Goal: Find specific page/section: Find specific page/section

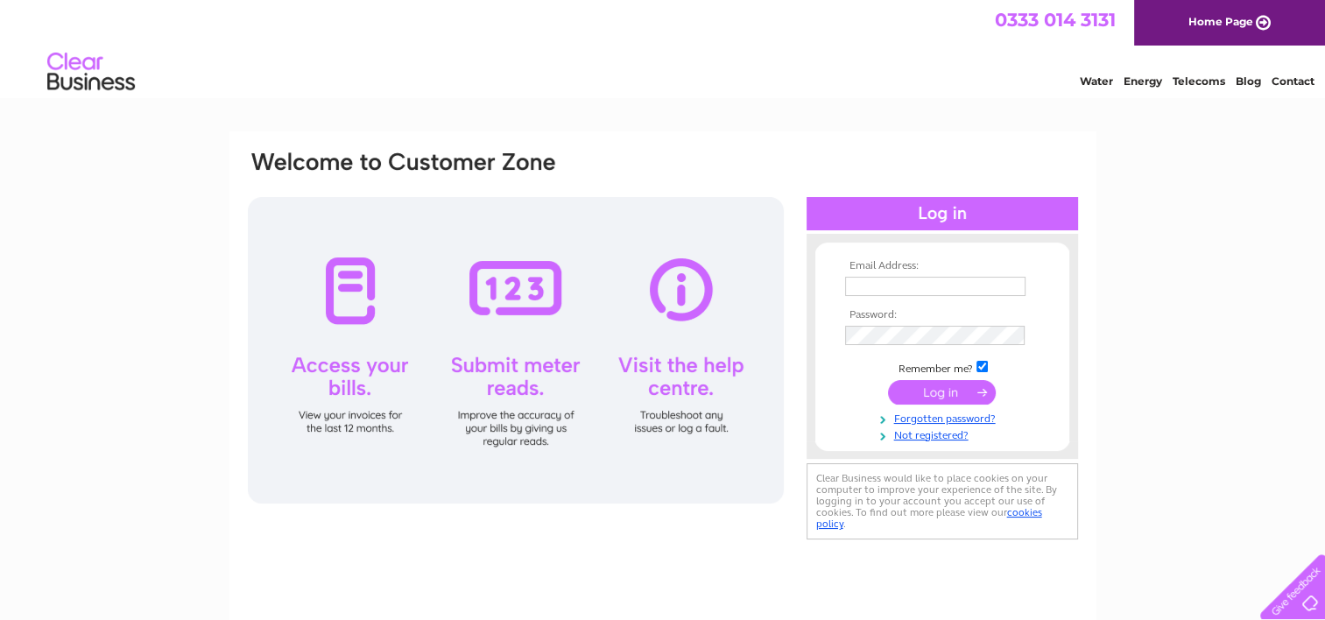
type input "outside.edge@btconnect.com"
click at [934, 391] on input "submit" at bounding box center [942, 392] width 108 height 25
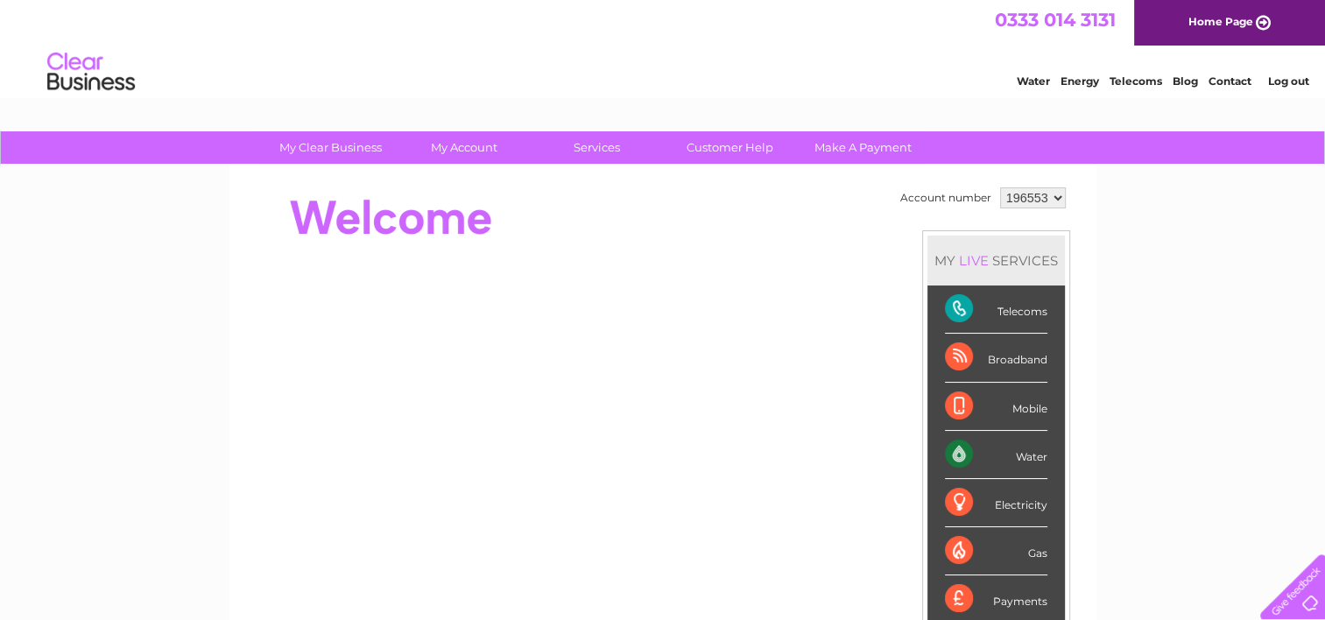
drag, startPoint x: 0, startPoint y: 0, endPoint x: 934, endPoint y: 391, distance: 1012.1
click at [934, 391] on li "Mobile" at bounding box center [997, 407] width 138 height 48
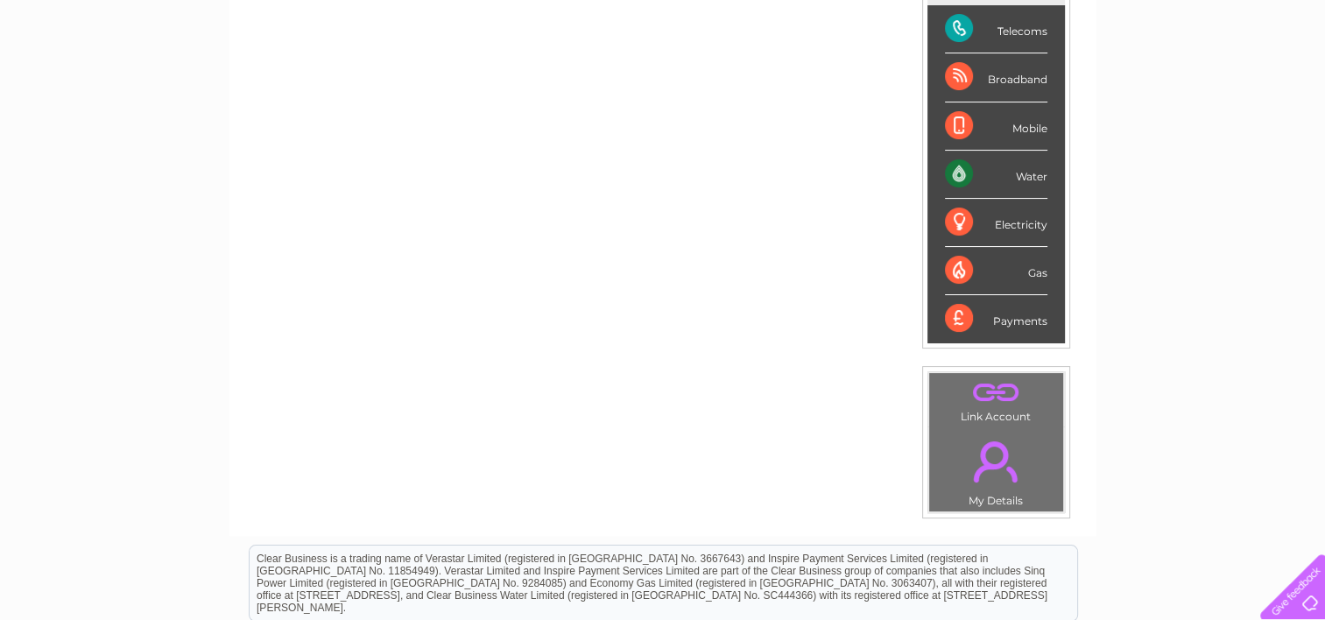
scroll to position [199, 0]
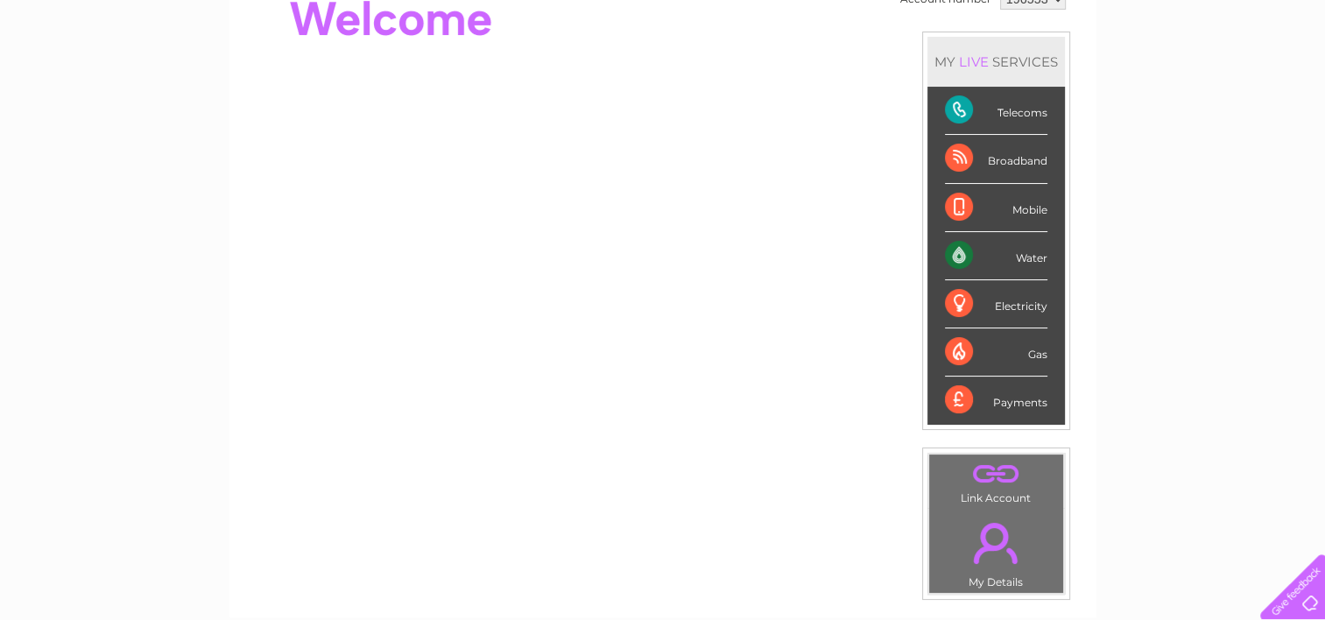
click at [953, 154] on div "Broadband" at bounding box center [996, 159] width 102 height 48
click at [956, 104] on div "Telecoms" at bounding box center [996, 111] width 102 height 48
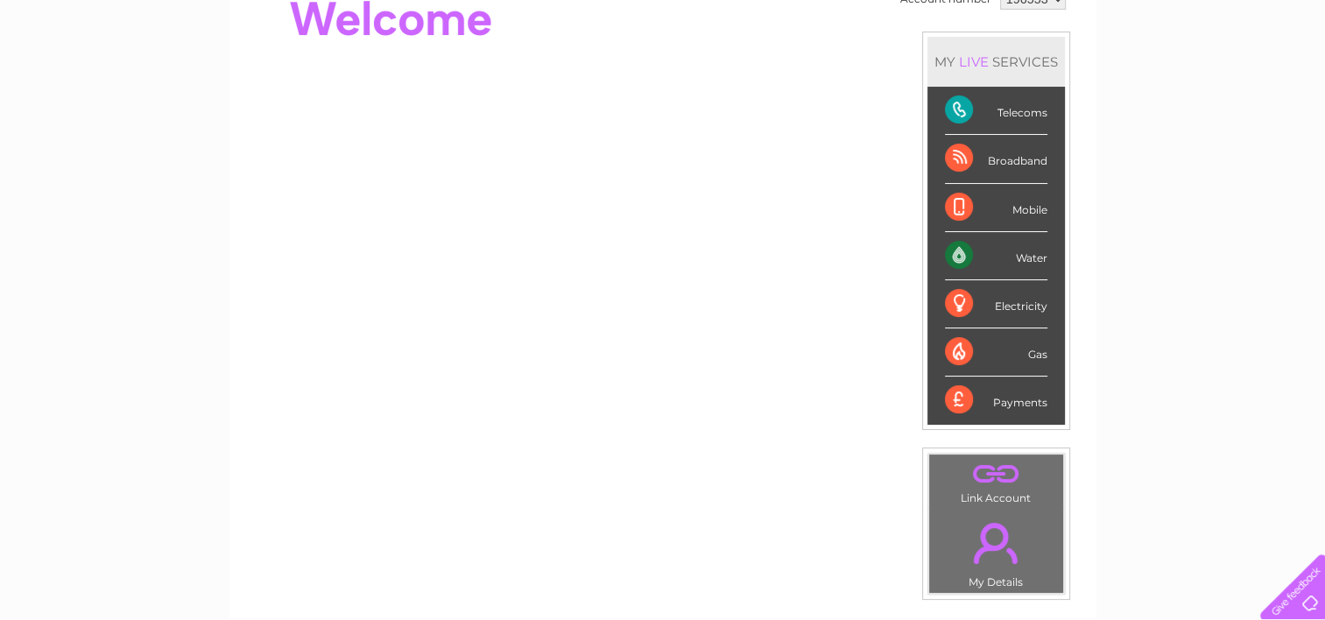
click at [956, 104] on div "Telecoms" at bounding box center [996, 111] width 102 height 48
click at [1019, 112] on div "Telecoms" at bounding box center [996, 111] width 102 height 48
click at [956, 104] on div "Telecoms" at bounding box center [996, 111] width 102 height 48
drag, startPoint x: 956, startPoint y: 104, endPoint x: 897, endPoint y: 69, distance: 69.1
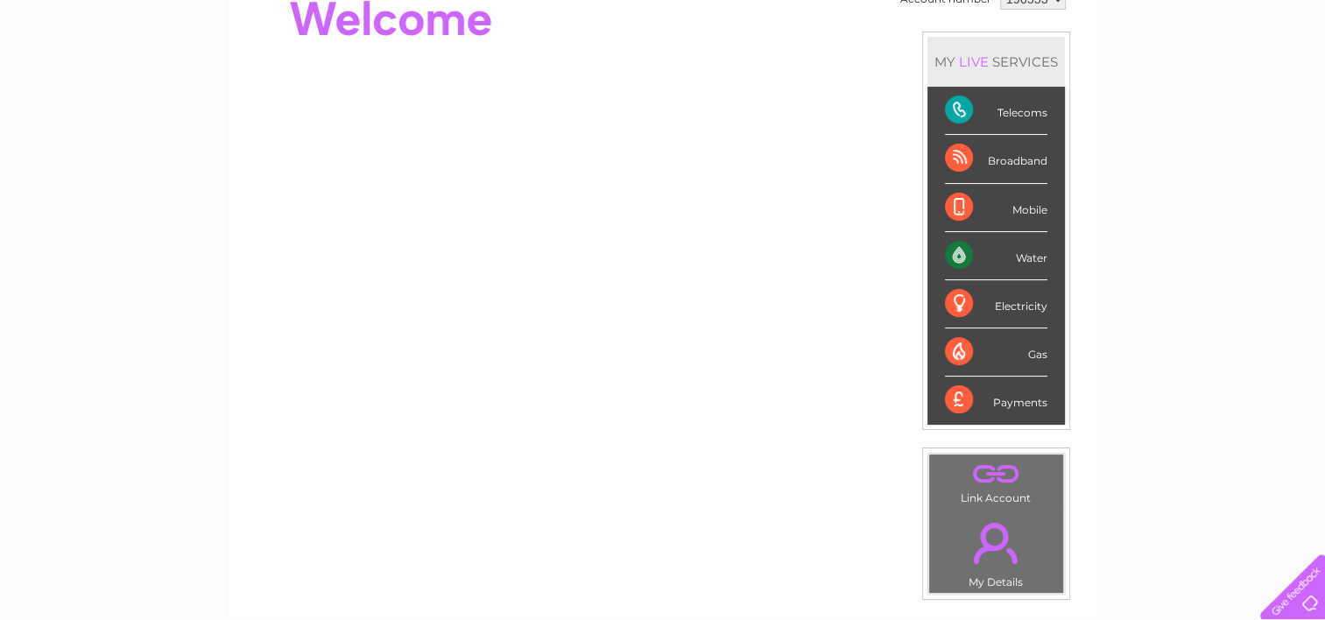
click at [897, 69] on td "Account number 196553 MY LIVE SERVICES Telecoms Broadband Mobile Water Electric…" at bounding box center [983, 292] width 174 height 616
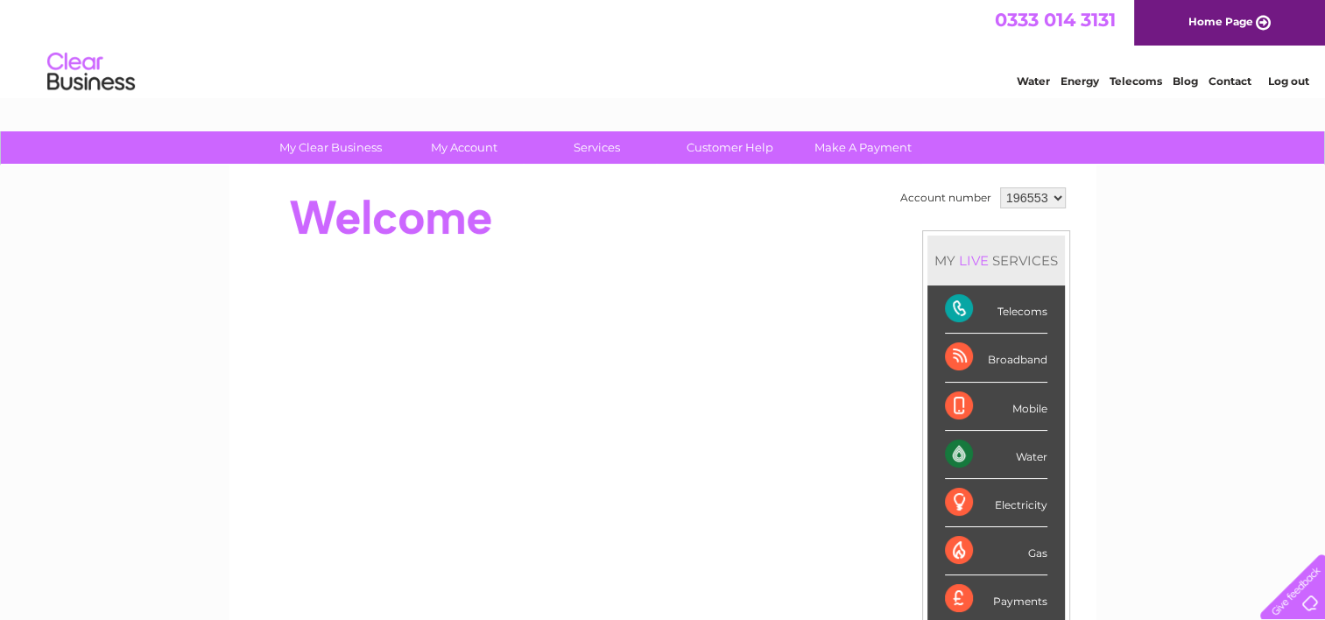
scroll to position [0, 0]
click at [712, 148] on link "Customer Help" at bounding box center [730, 147] width 145 height 32
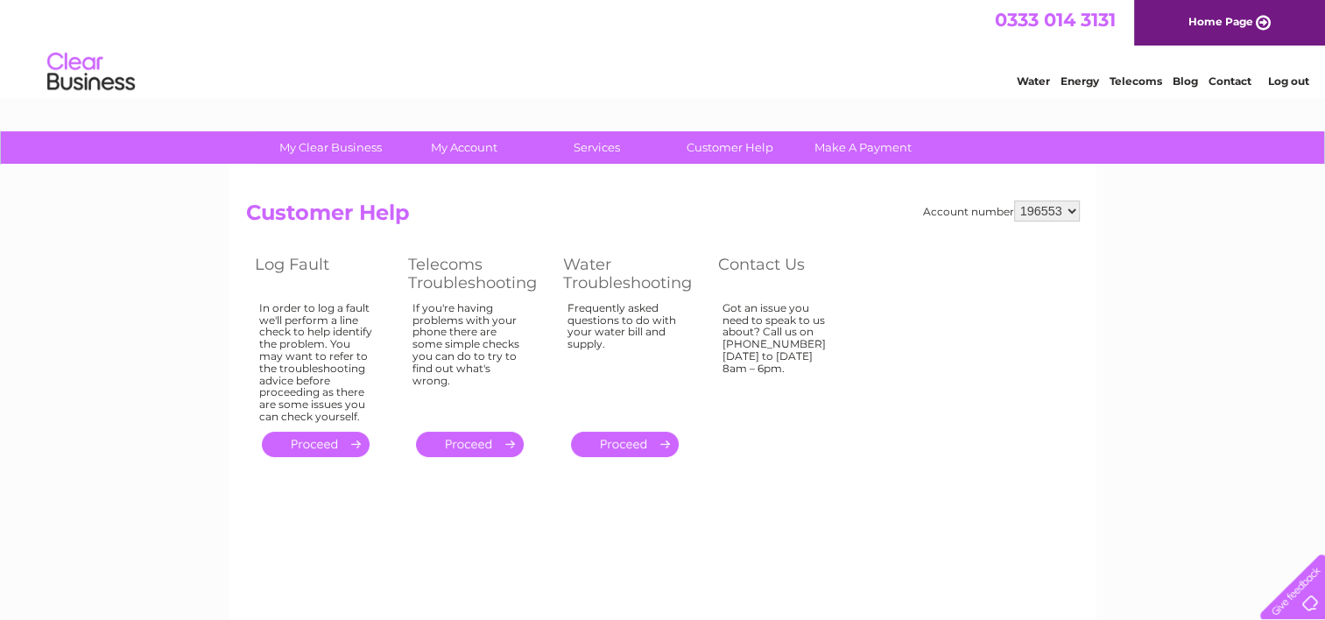
click at [1283, 83] on link "Log out" at bounding box center [1287, 80] width 41 height 13
